Goal: Transaction & Acquisition: Purchase product/service

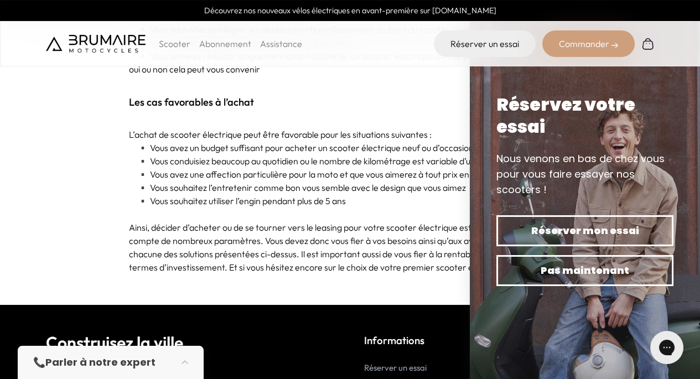
scroll to position [3492, 0]
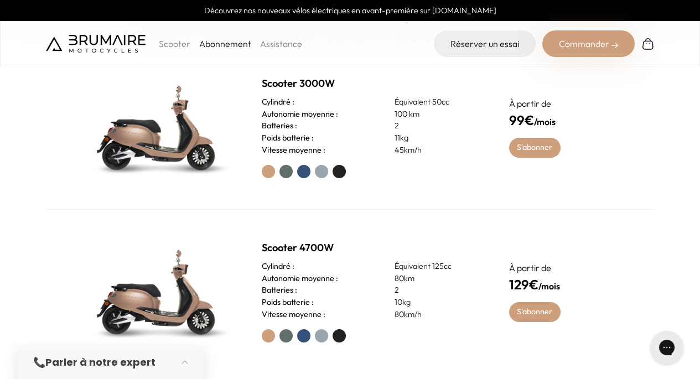
scroll to position [446, 0]
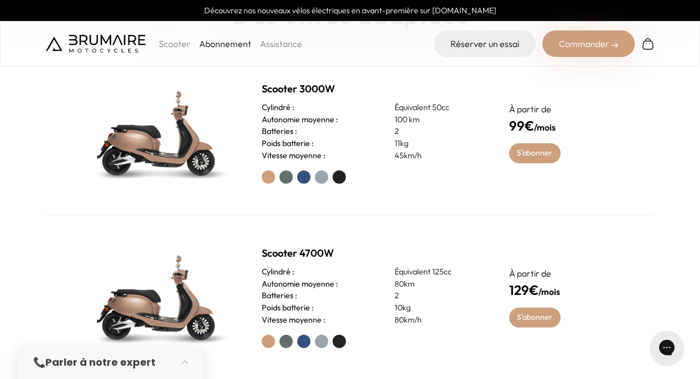
click at [288, 176] on label at bounding box center [285, 176] width 13 height 13
click at [309, 181] on div at bounding box center [372, 176] width 221 height 13
click at [307, 181] on label at bounding box center [303, 176] width 13 height 13
click at [318, 179] on label at bounding box center [321, 176] width 13 height 13
click at [335, 179] on label at bounding box center [338, 176] width 13 height 13
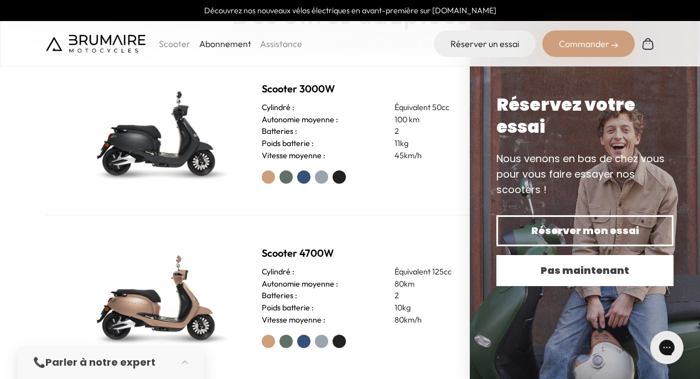
click at [585, 275] on span "Pas maintenant" at bounding box center [584, 270] width 138 height 15
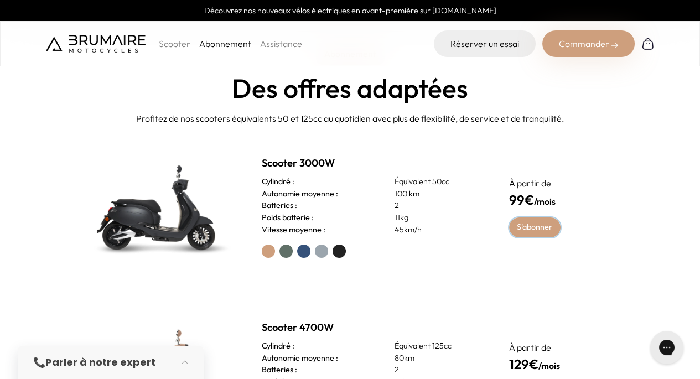
scroll to position [372, 0]
click at [529, 230] on link "S'abonner" at bounding box center [534, 227] width 51 height 20
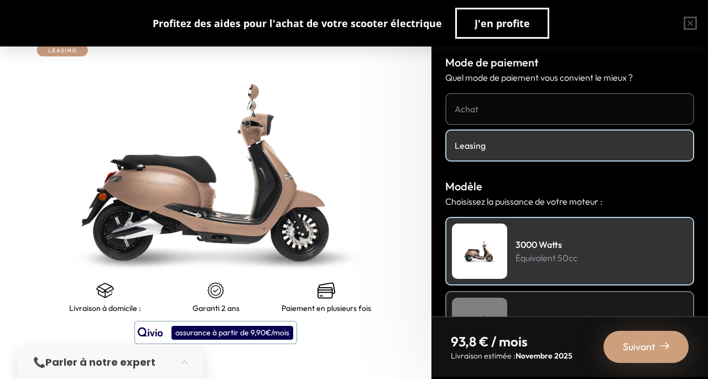
click at [499, 105] on h4 "Achat" at bounding box center [570, 108] width 230 height 13
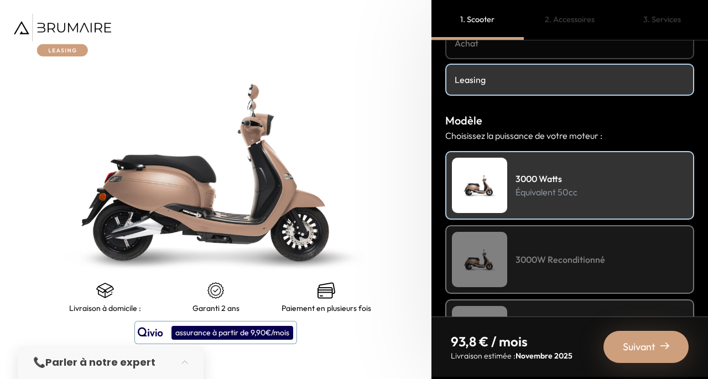
scroll to position [131, 0]
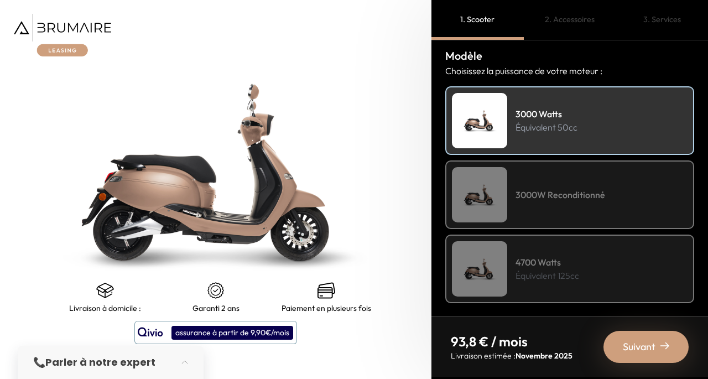
click at [529, 207] on div "3000W Reconditionné" at bounding box center [569, 194] width 249 height 69
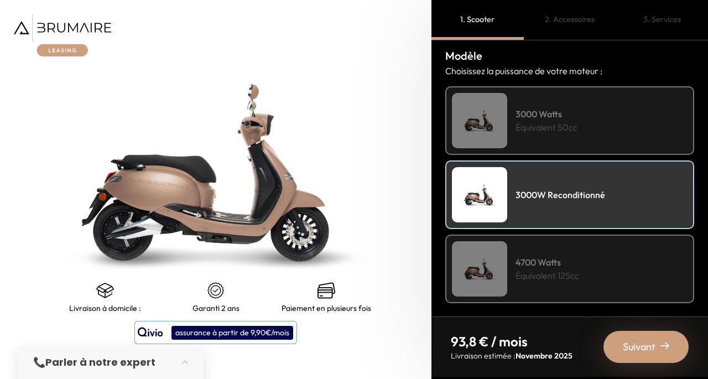
click at [546, 140] on div "3000 Watts Équivalent 50cc" at bounding box center [569, 120] width 249 height 69
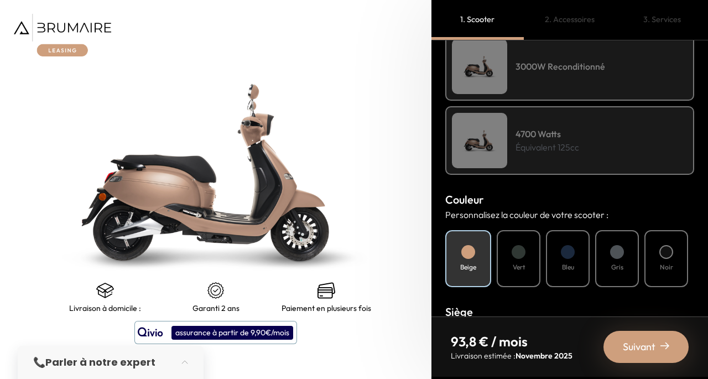
scroll to position [319, 0]
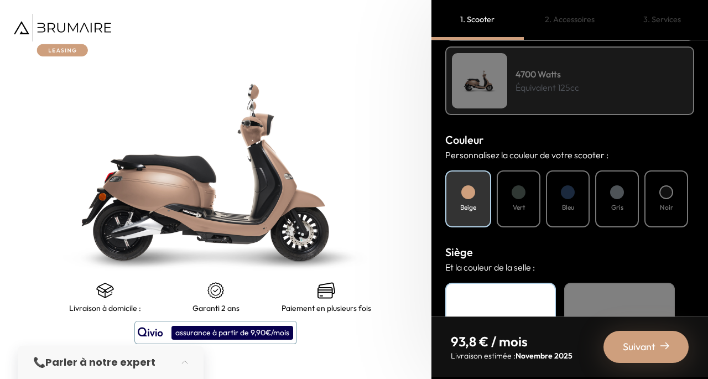
click at [578, 196] on div "Bleu" at bounding box center [568, 198] width 44 height 57
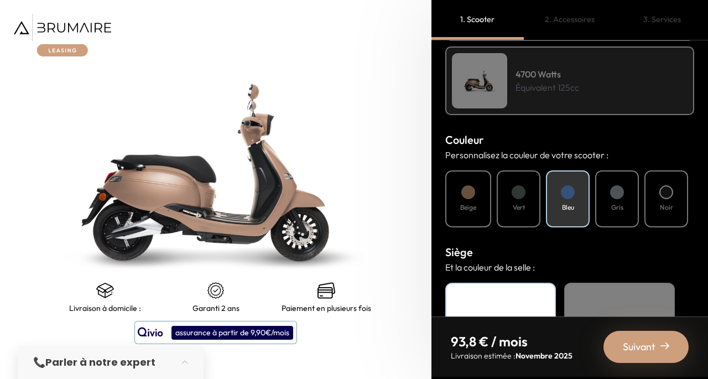
click at [556, 190] on div "Bleu" at bounding box center [568, 198] width 44 height 57
click at [516, 197] on div "Vert" at bounding box center [519, 198] width 44 height 57
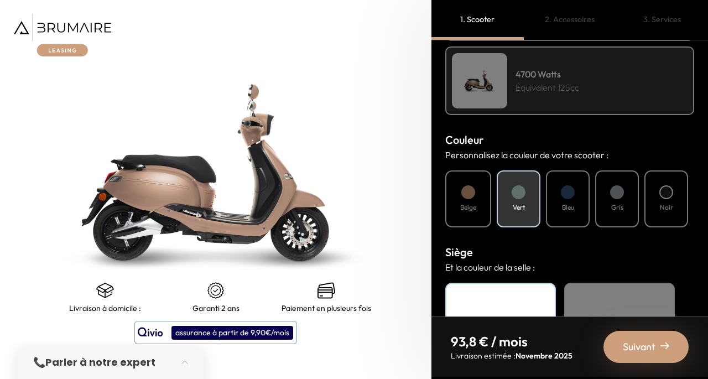
click at [554, 210] on div "Bleu" at bounding box center [568, 198] width 44 height 57
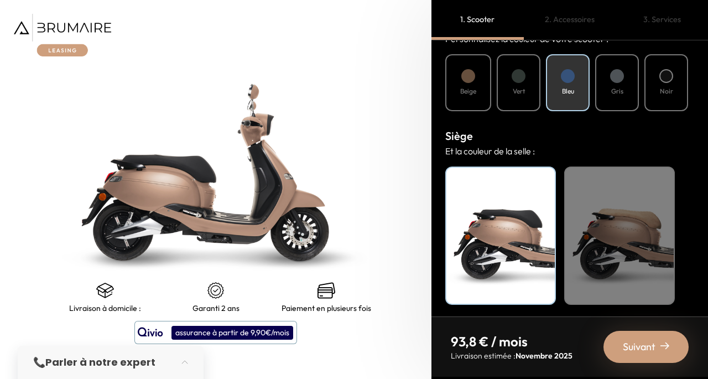
scroll to position [434, 0]
click at [623, 236] on div "Beige" at bounding box center [619, 236] width 111 height 138
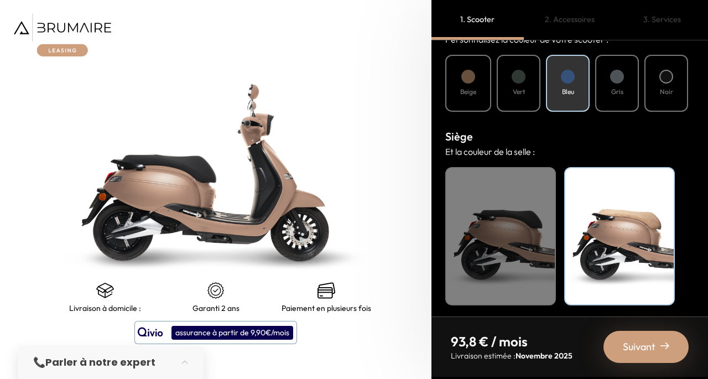
scroll to position [435, 0]
click at [637, 346] on span "Suivant" at bounding box center [639, 346] width 33 height 15
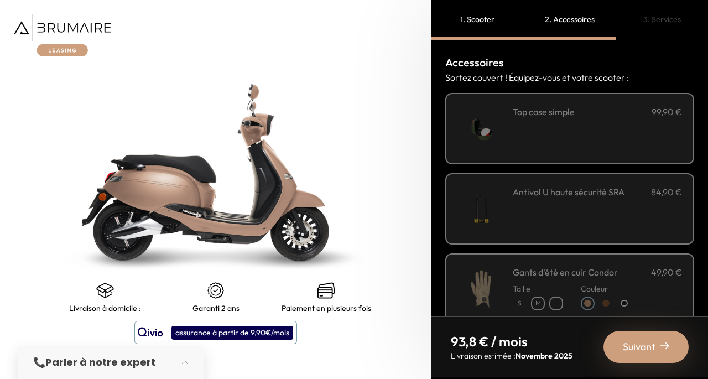
click at [540, 139] on div "**********" at bounding box center [597, 128] width 169 height 47
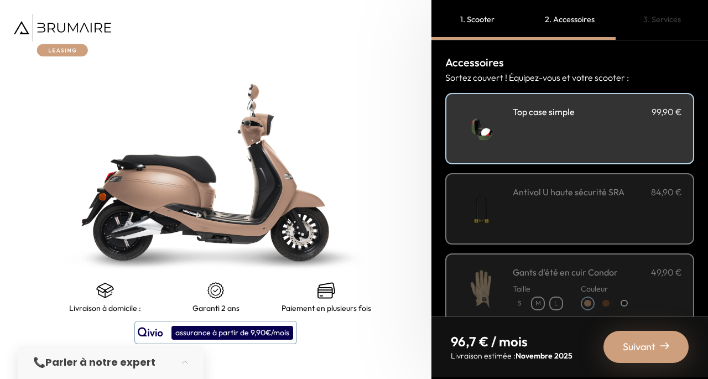
click at [527, 211] on div "Antivol U haute sécurité SRA 84,90 €" at bounding box center [597, 208] width 169 height 47
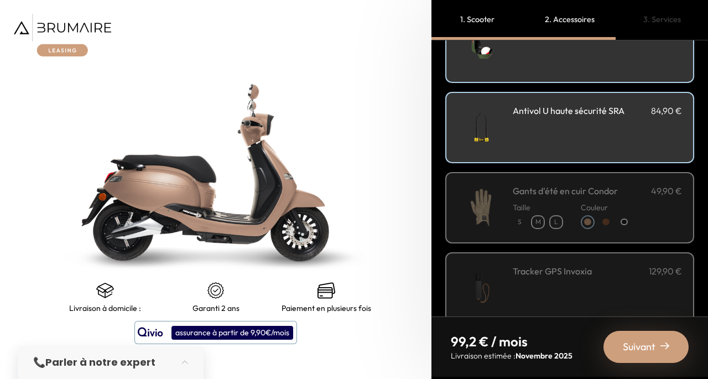
scroll to position [86, 0]
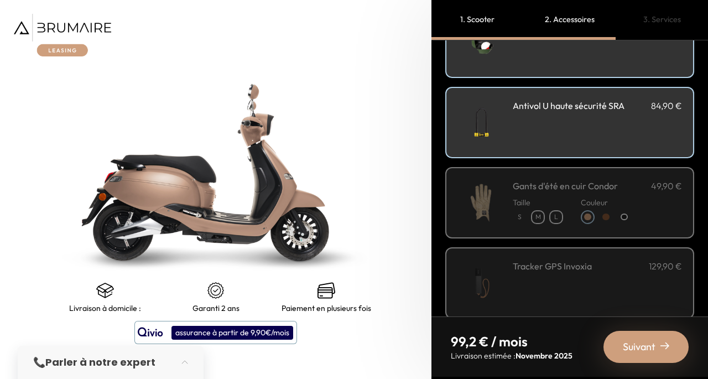
click at [528, 192] on div "Taille S M L" at bounding box center [538, 208] width 50 height 32
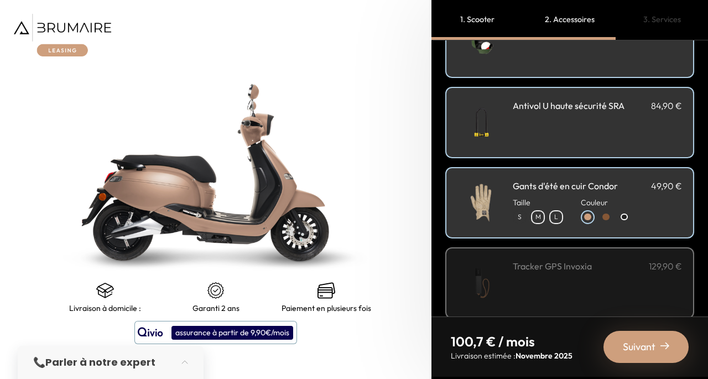
click at [524, 218] on p "S" at bounding box center [520, 217] width 12 height 12
click at [542, 217] on p "M" at bounding box center [538, 217] width 12 height 12
click at [524, 274] on div "Tracker GPS Invoxia 129,90 €" at bounding box center [597, 282] width 169 height 47
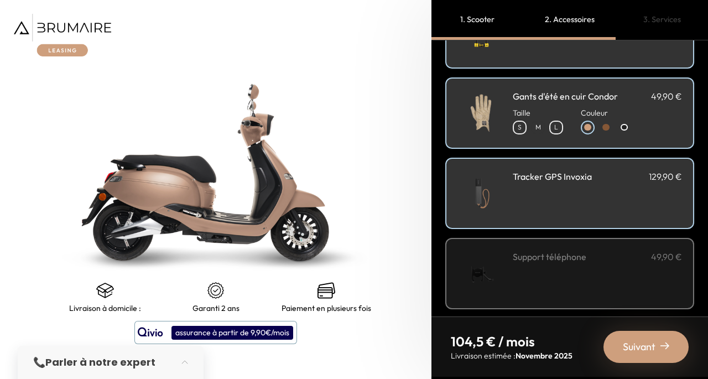
scroll to position [184, 0]
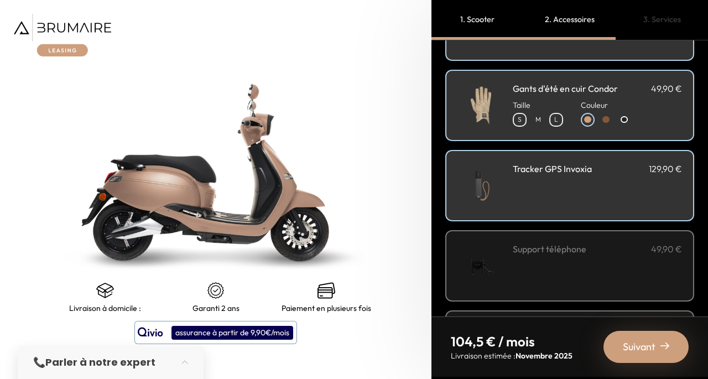
click at [524, 274] on div "Support téléphone 49,90 €" at bounding box center [597, 265] width 169 height 47
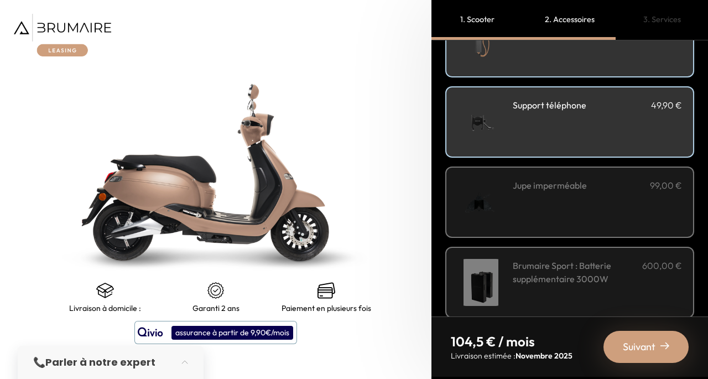
scroll to position [328, 0]
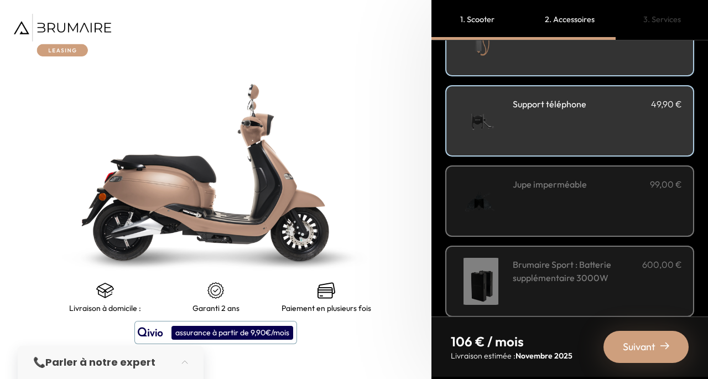
click at [538, 234] on div "Jupe imperméable 99,00 €" at bounding box center [569, 200] width 249 height 71
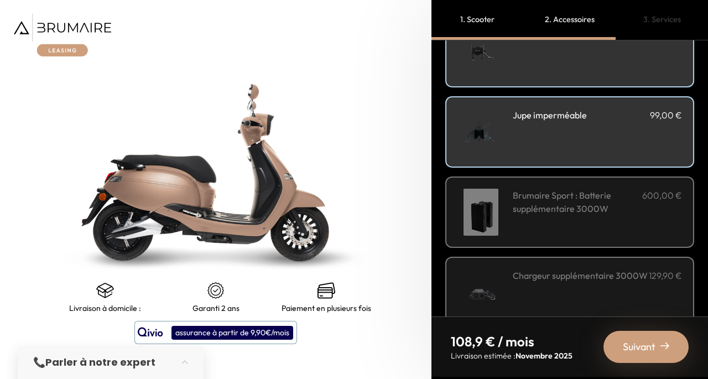
scroll to position [420, 0]
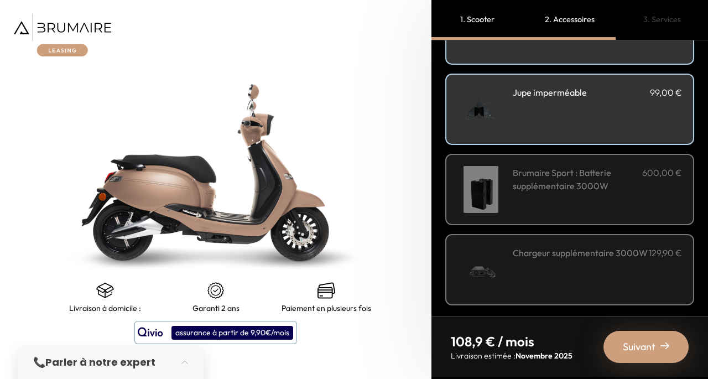
click at [588, 199] on div "Brumaire Sport : Batterie supplémentaire 3000W 600,00 €" at bounding box center [597, 189] width 169 height 47
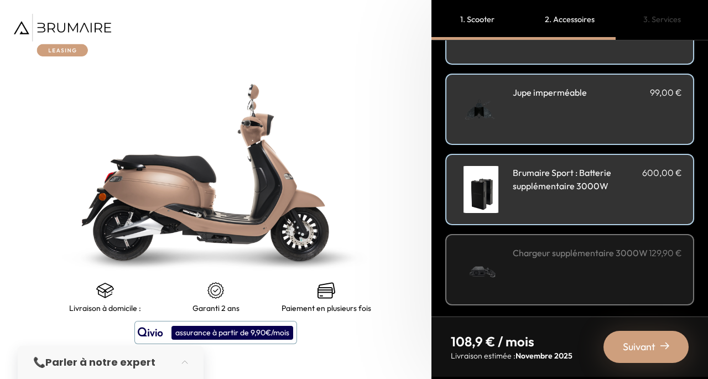
click at [582, 246] on h3 "Chargeur supplémentaire 3000W" at bounding box center [580, 252] width 135 height 13
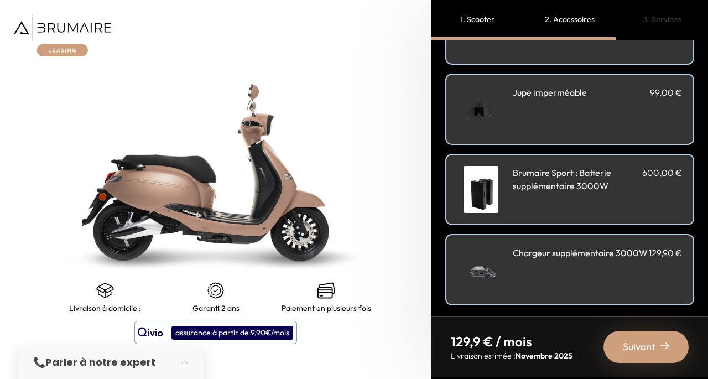
click at [590, 259] on h3 "Chargeur supplémentaire 3000W" at bounding box center [580, 252] width 135 height 13
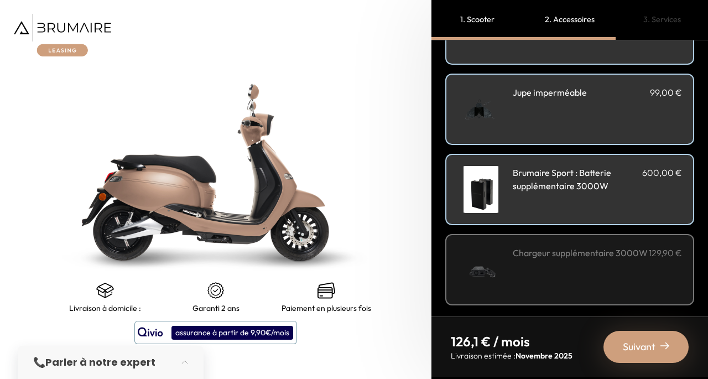
click at [639, 346] on span "Suivant" at bounding box center [639, 346] width 33 height 15
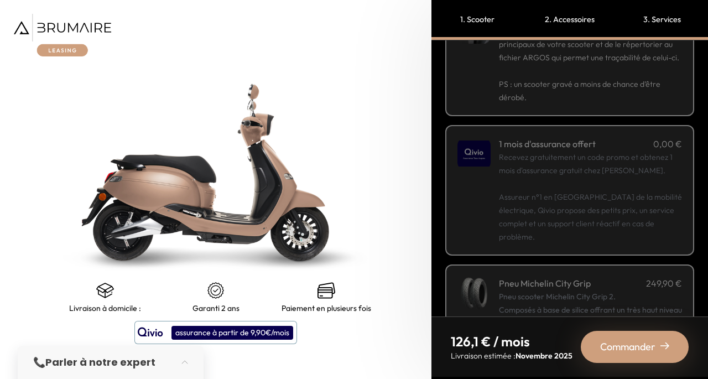
scroll to position [95, 0]
click at [606, 190] on p "Recevez gratuitement un code promo et obtenez 1 mois d'assurance gratuit chez Q…" at bounding box center [590, 195] width 183 height 93
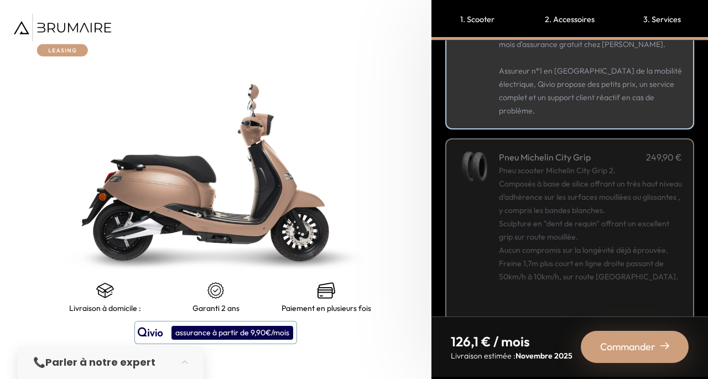
scroll to position [238, 0]
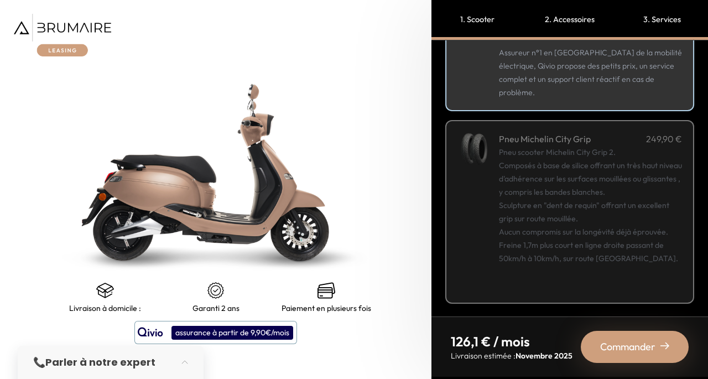
click at [615, 333] on div "Commander" at bounding box center [635, 347] width 108 height 32
